Goal: Transaction & Acquisition: Download file/media

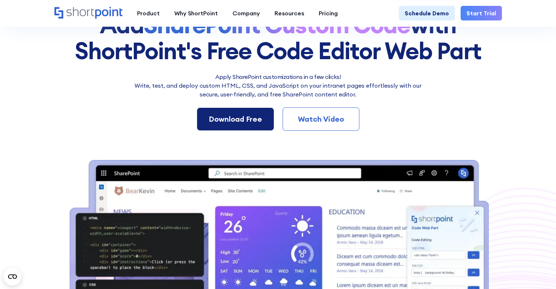
scroll to position [85, 0]
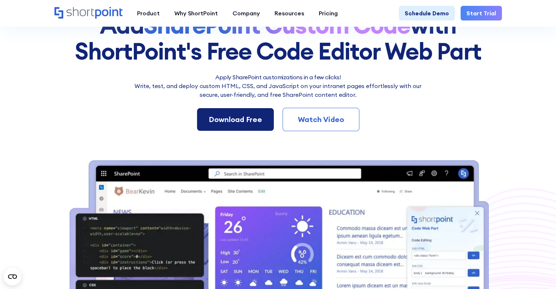
click at [246, 120] on div "Download Free" at bounding box center [235, 119] width 53 height 11
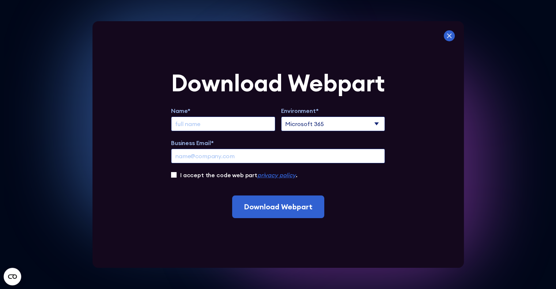
click at [450, 35] on icon at bounding box center [449, 35] width 11 height 11
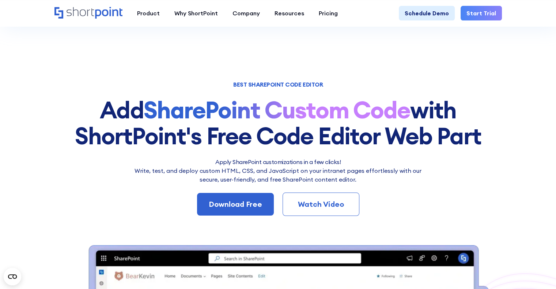
scroll to position [0, 0]
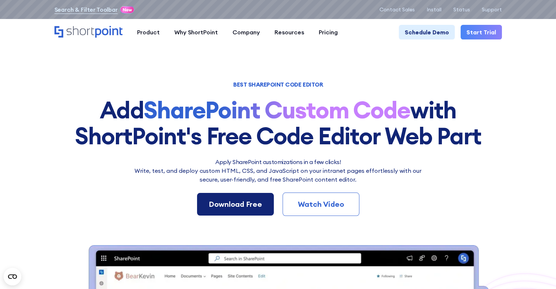
click at [237, 204] on div "Download Free" at bounding box center [235, 204] width 53 height 11
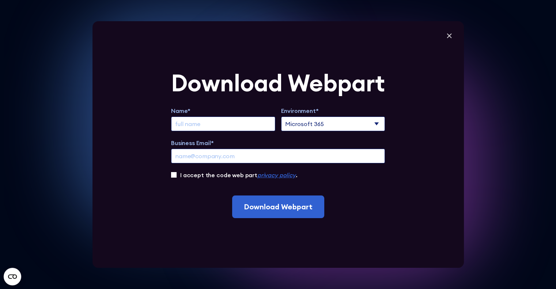
click at [195, 123] on input "Extend Trial" at bounding box center [223, 124] width 104 height 15
type input "[PERSON_NAME]"
drag, startPoint x: 245, startPoint y: 157, endPoint x: 104, endPoint y: 152, distance: 140.8
click at [104, 152] on div "Download Webpart Name* [PERSON_NAME] Environment* Microsoft 365 SharePoint Onli…" at bounding box center [277, 144] width 371 height 247
type input "[EMAIL_ADDRESS][DOMAIN_NAME]"
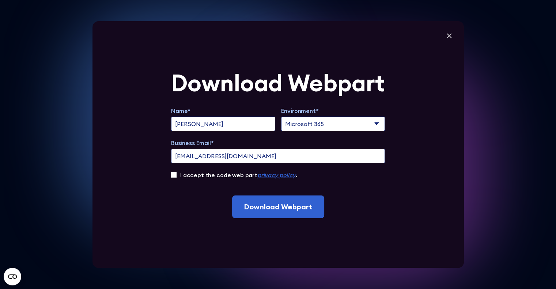
click at [184, 179] on label "I accept the code web part privacy policy ." at bounding box center [238, 175] width 117 height 9
click at [177, 178] on input "I accept the code web part privacy policy ." at bounding box center [173, 174] width 5 height 5
checkbox input "true"
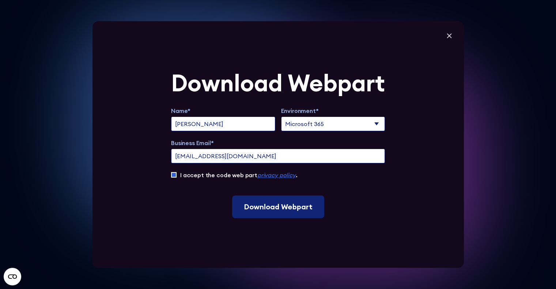
click at [276, 207] on input "Download Webpart" at bounding box center [278, 207] width 92 height 23
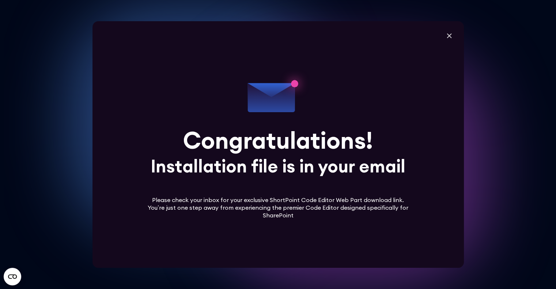
scroll to position [65, 0]
